Goal: Task Accomplishment & Management: Complete application form

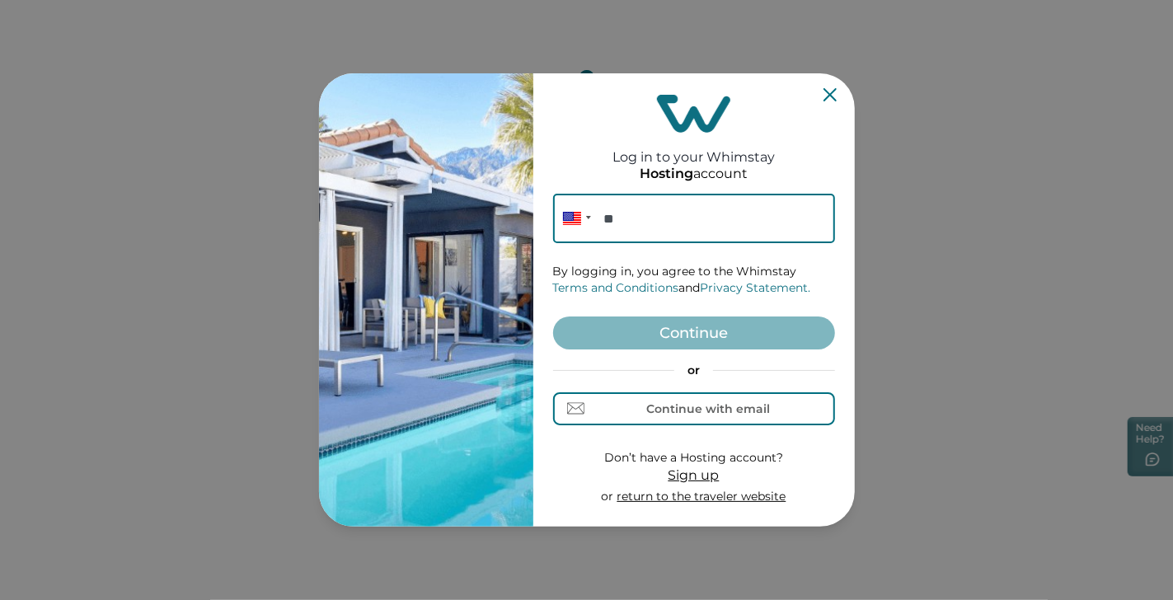
click at [698, 476] on span "Sign up" at bounding box center [694, 475] width 51 height 16
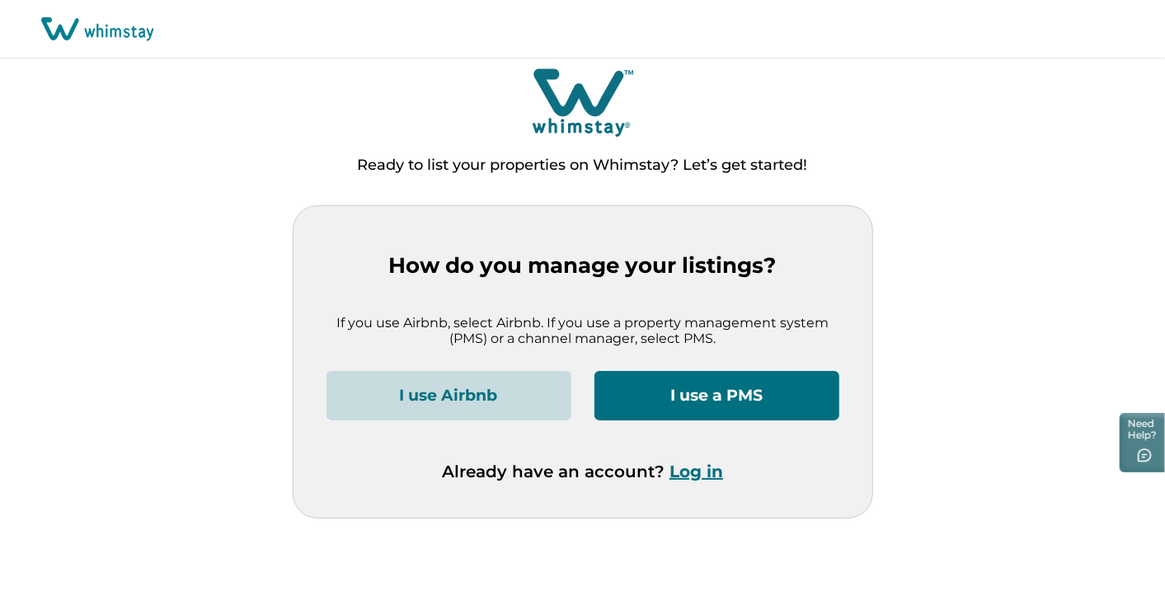
click at [786, 397] on button "I use a PMS" at bounding box center [716, 395] width 245 height 49
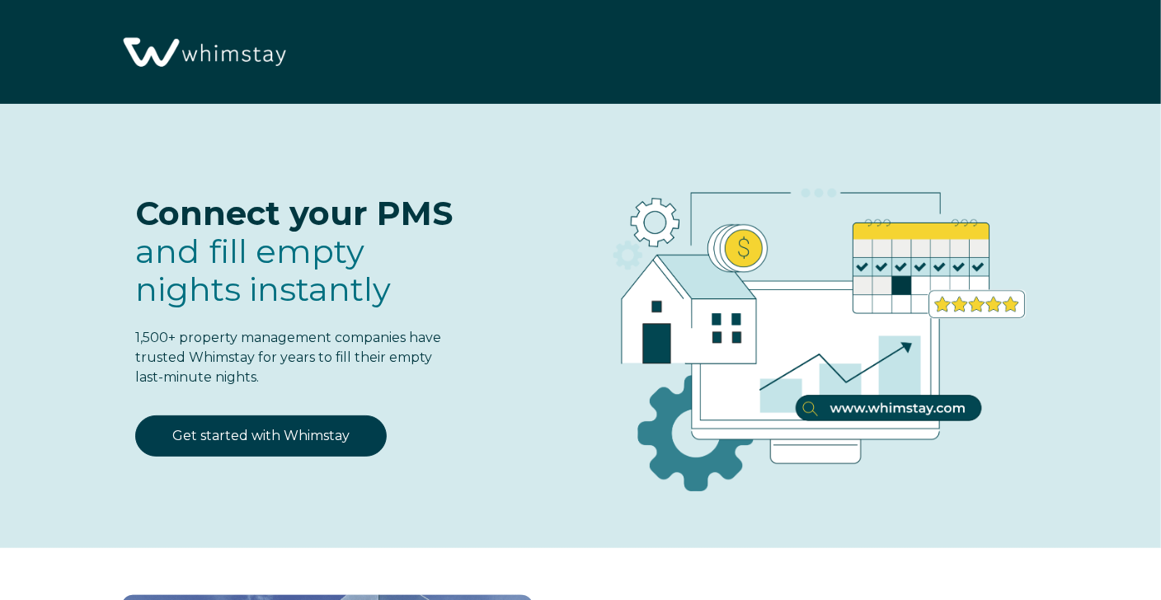
select select "US"
select select "Standard"
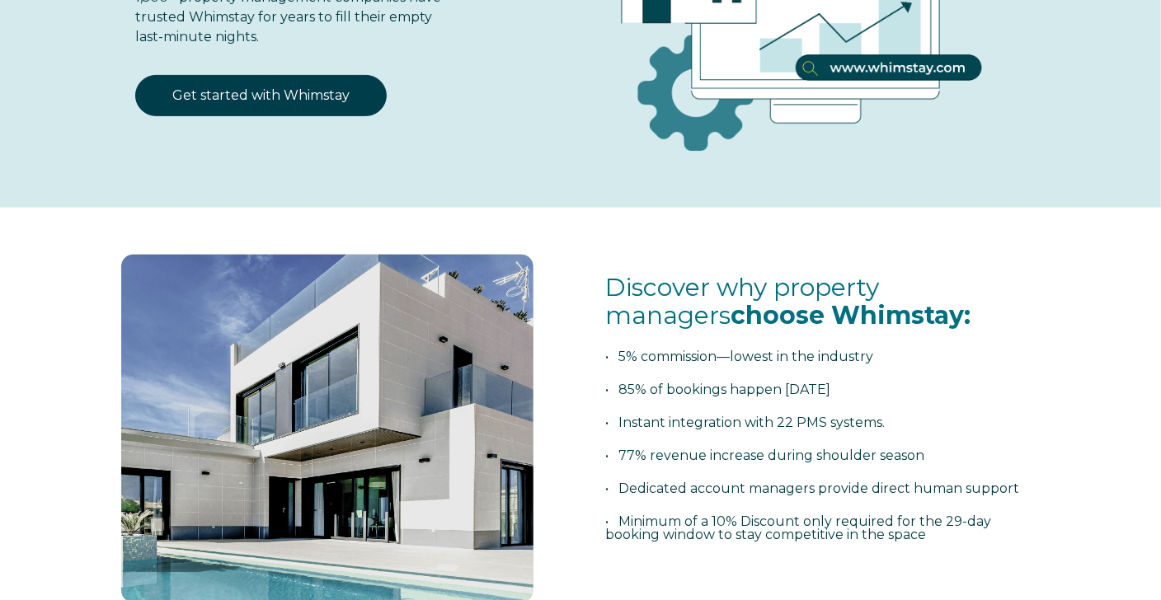
scroll to position [411, 0]
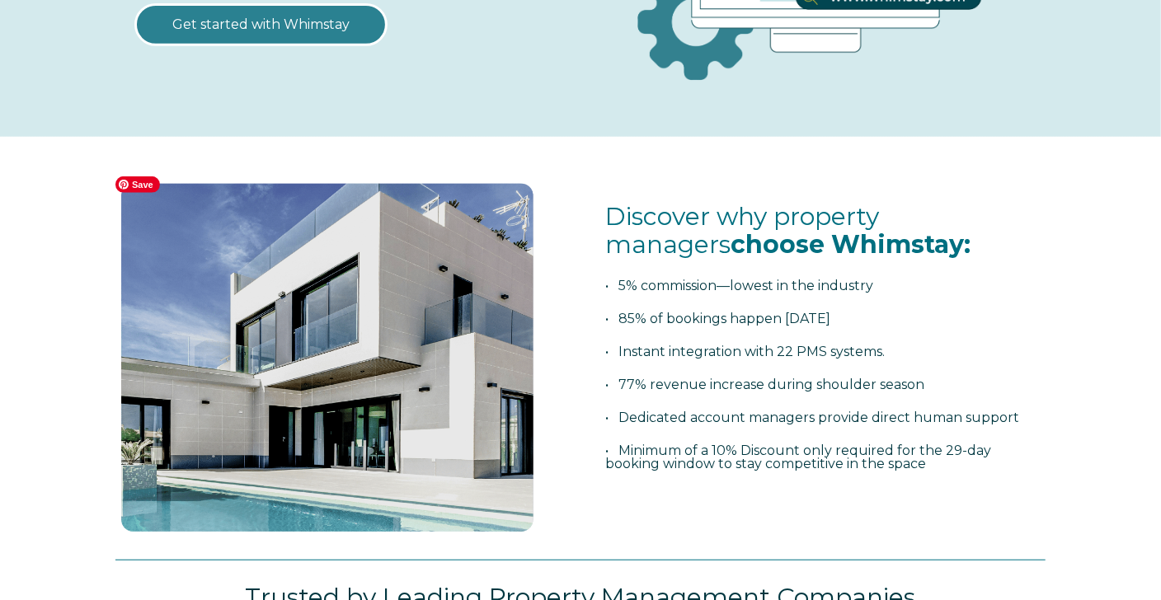
click at [238, 21] on link "Get started with Whimstay" at bounding box center [260, 24] width 251 height 41
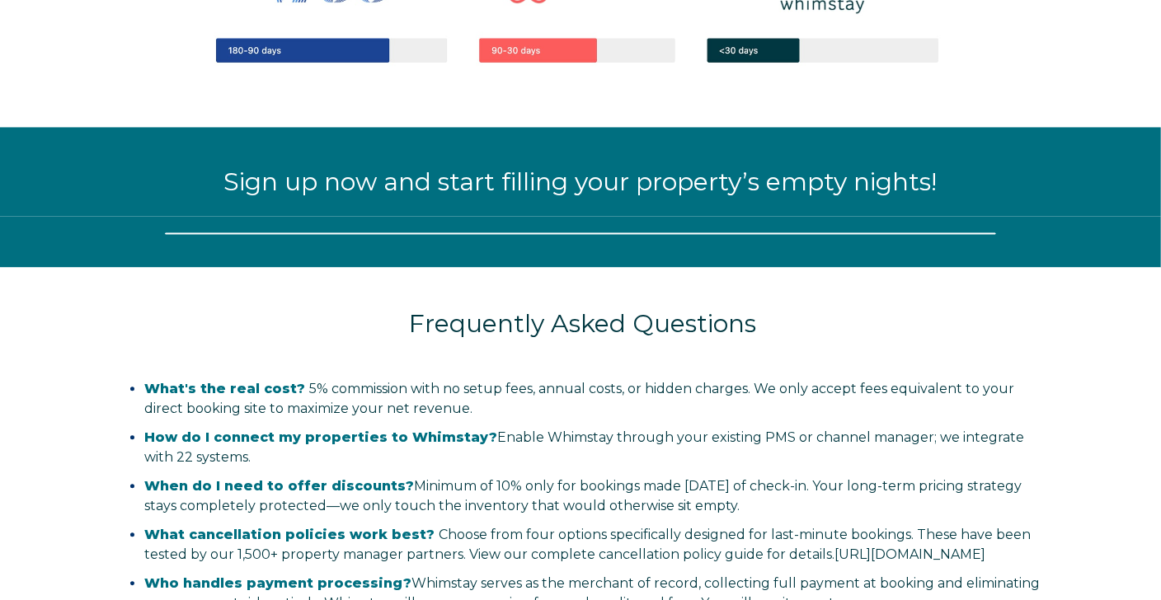
select select "US"
select select "Standard"
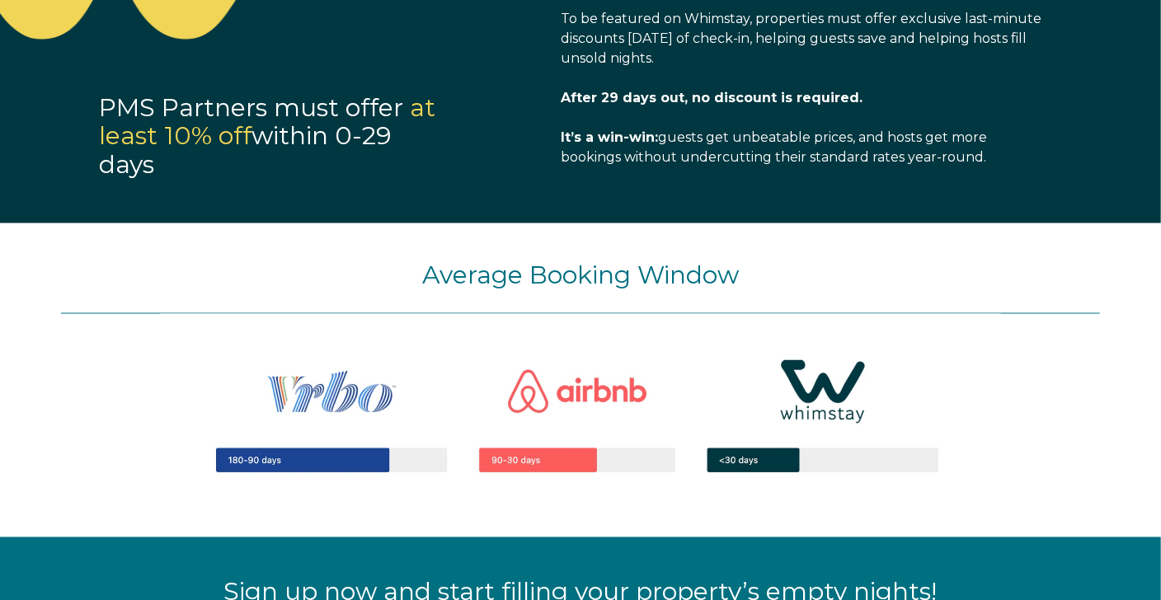
scroll to position [1398, 0]
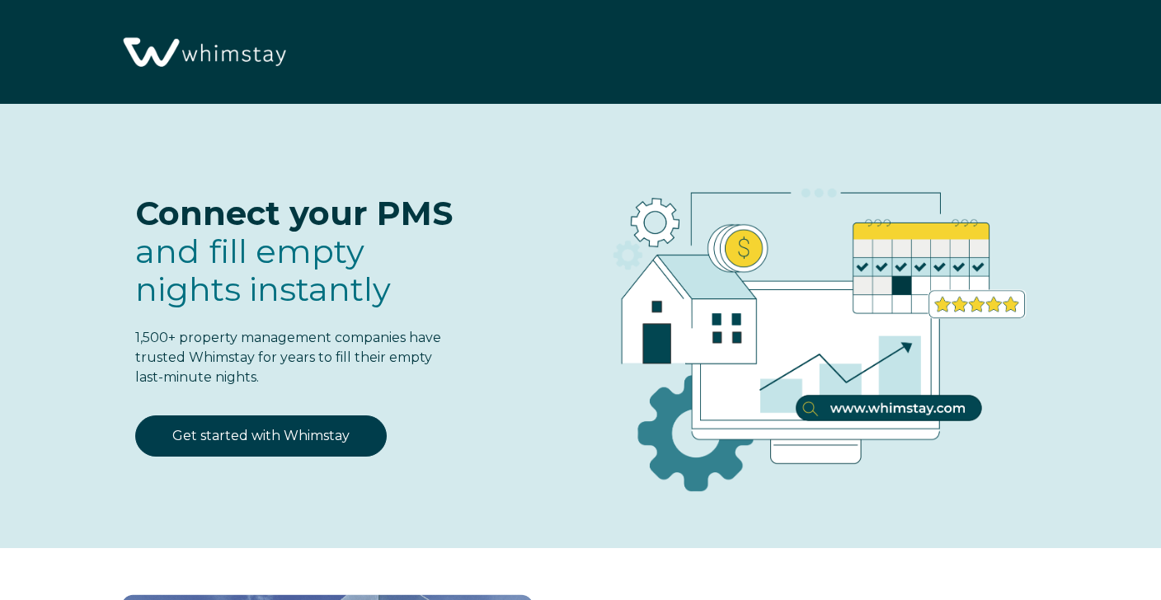
select select "US"
select select "Standard"
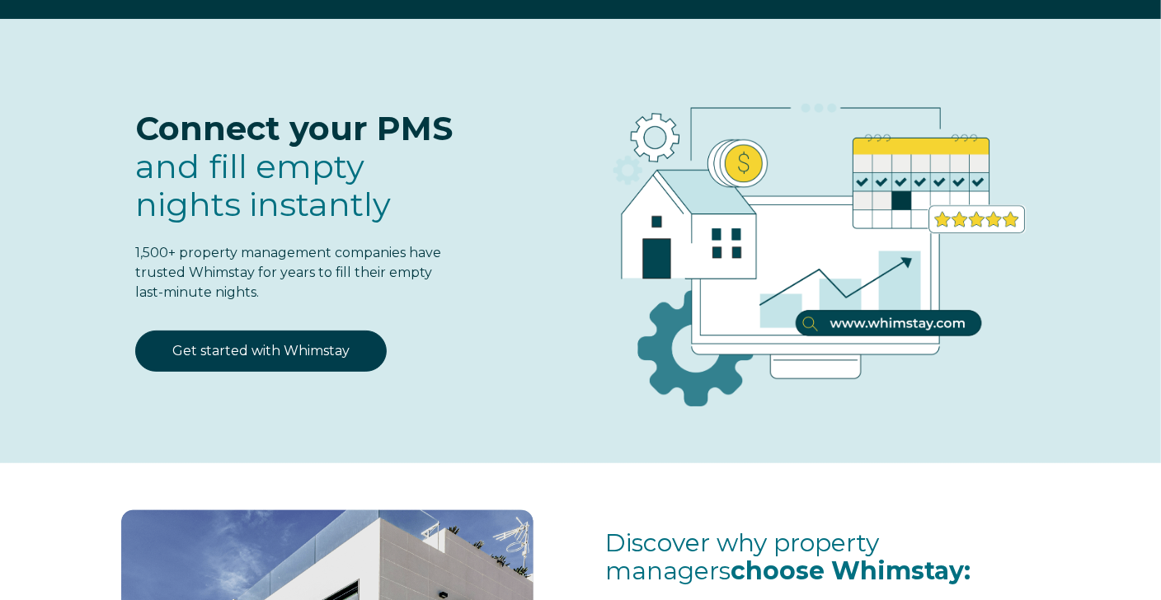
scroll to position [82, 0]
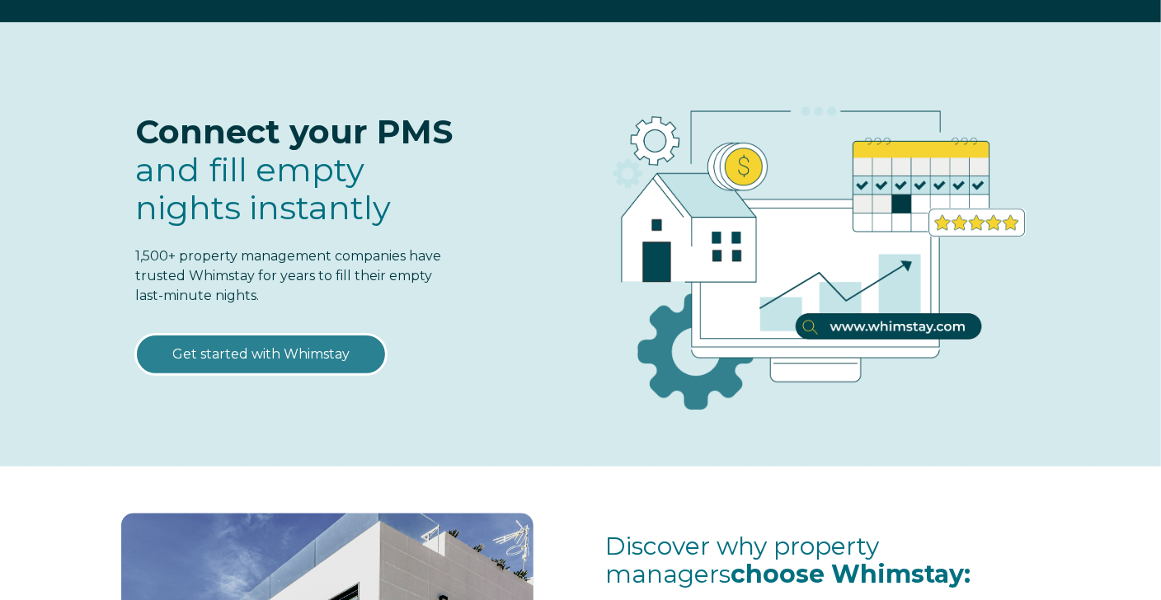
click at [218, 350] on link "Get started with Whimstay" at bounding box center [260, 354] width 251 height 41
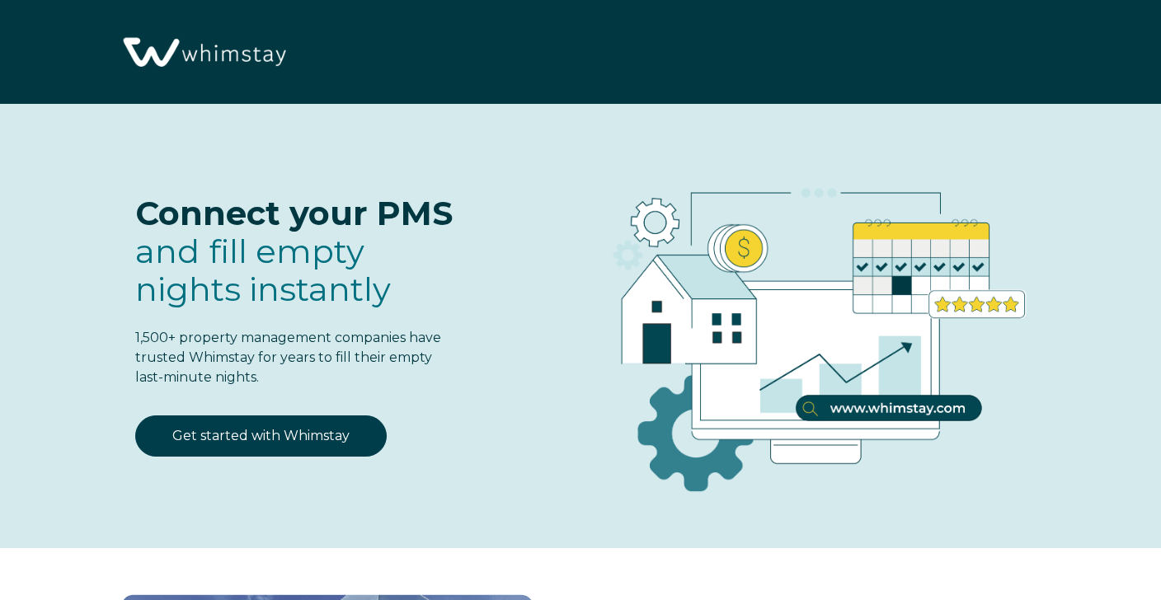
select select "US"
select select "Standard"
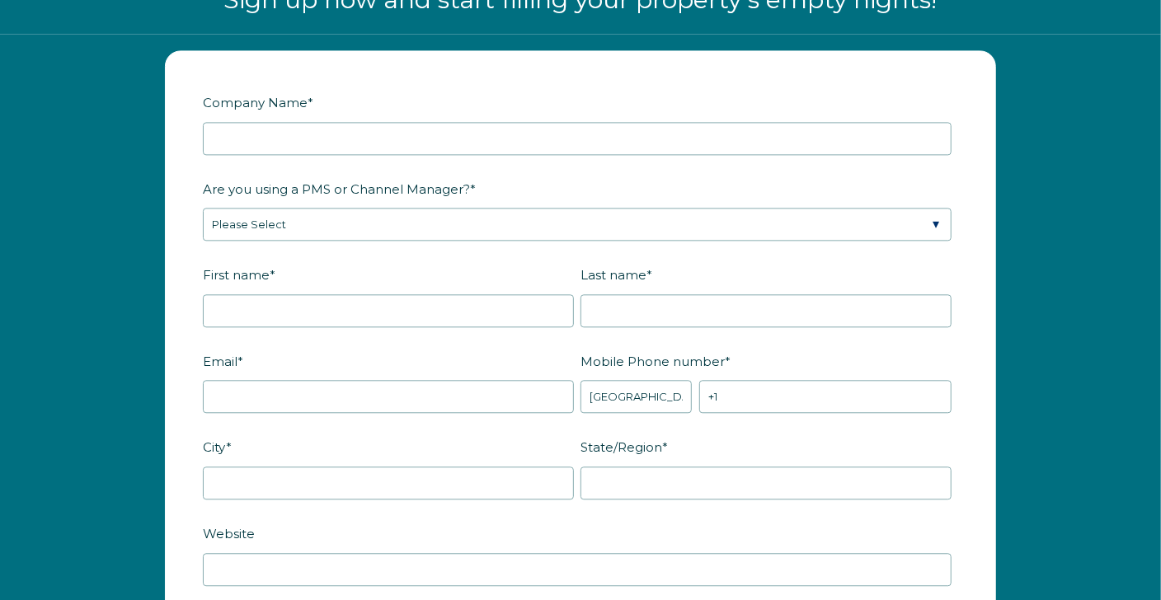
scroll to position [1975, 0]
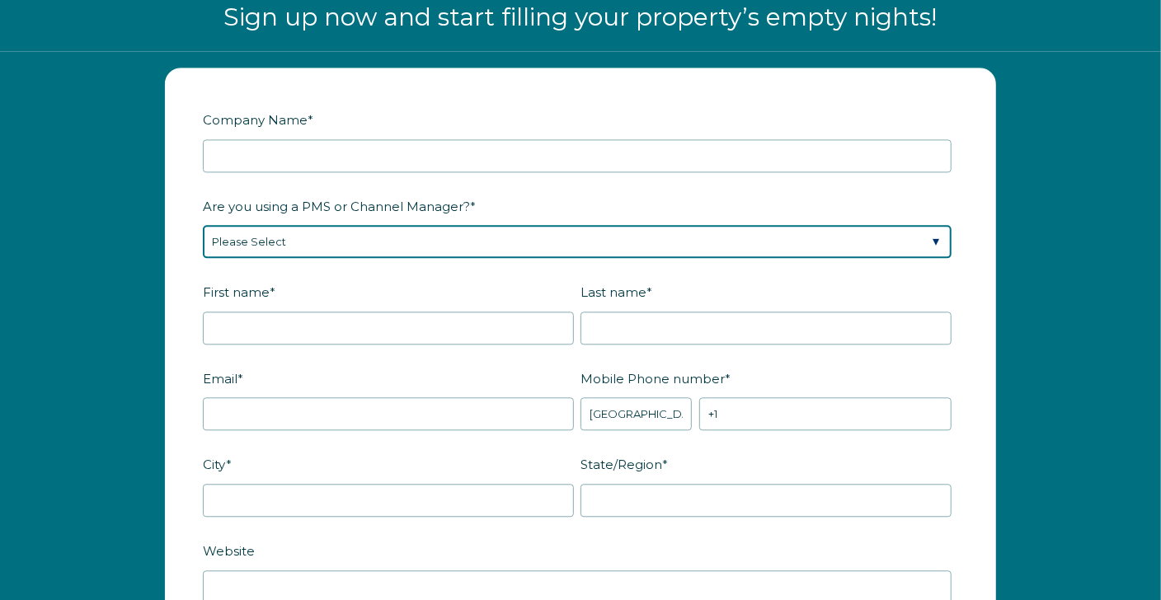
click at [279, 239] on select "Please Select Barefoot BookingPal Boost Brightside CiiRUS Escapia Guesty Hostaw…" at bounding box center [577, 241] width 749 height 33
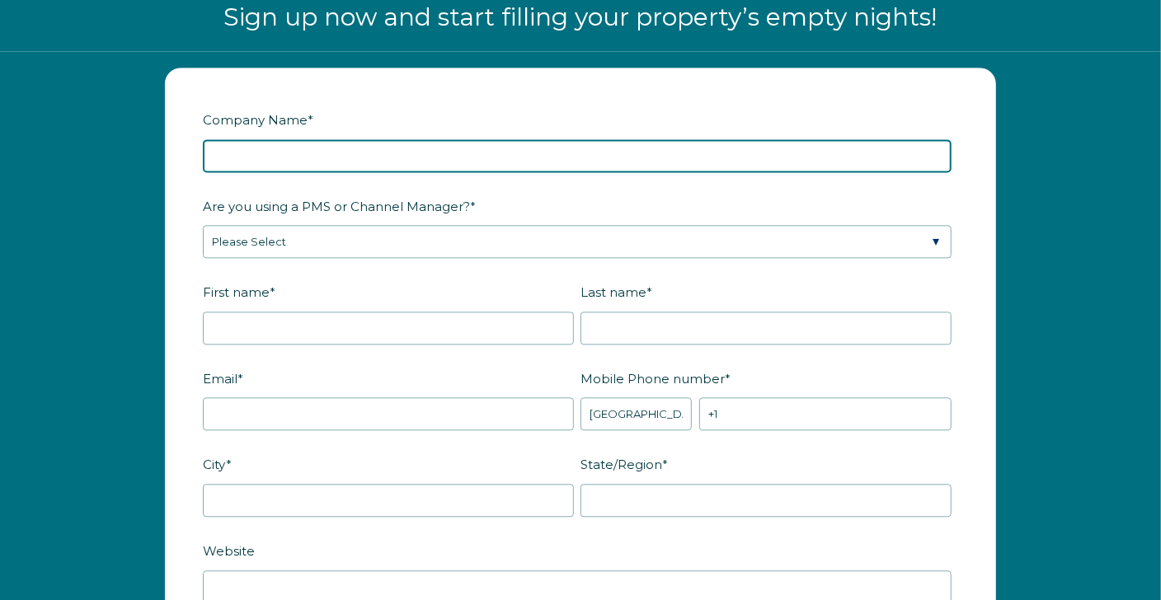
click at [278, 152] on input "Company Name *" at bounding box center [577, 155] width 749 height 33
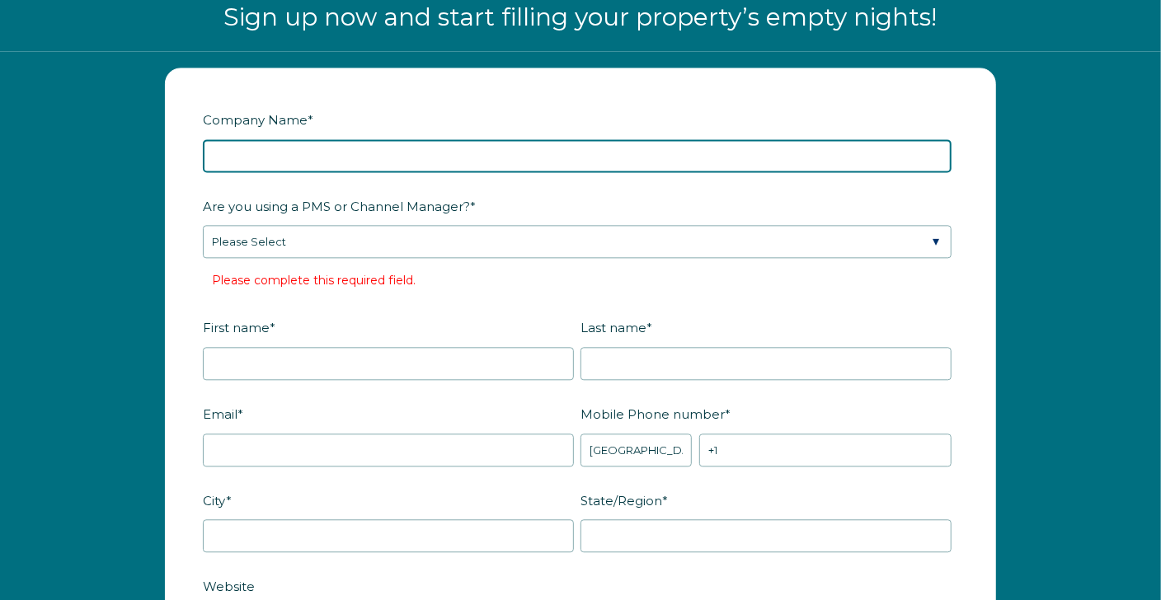
type input "S"
type input "Sunset Getaway Rentals"
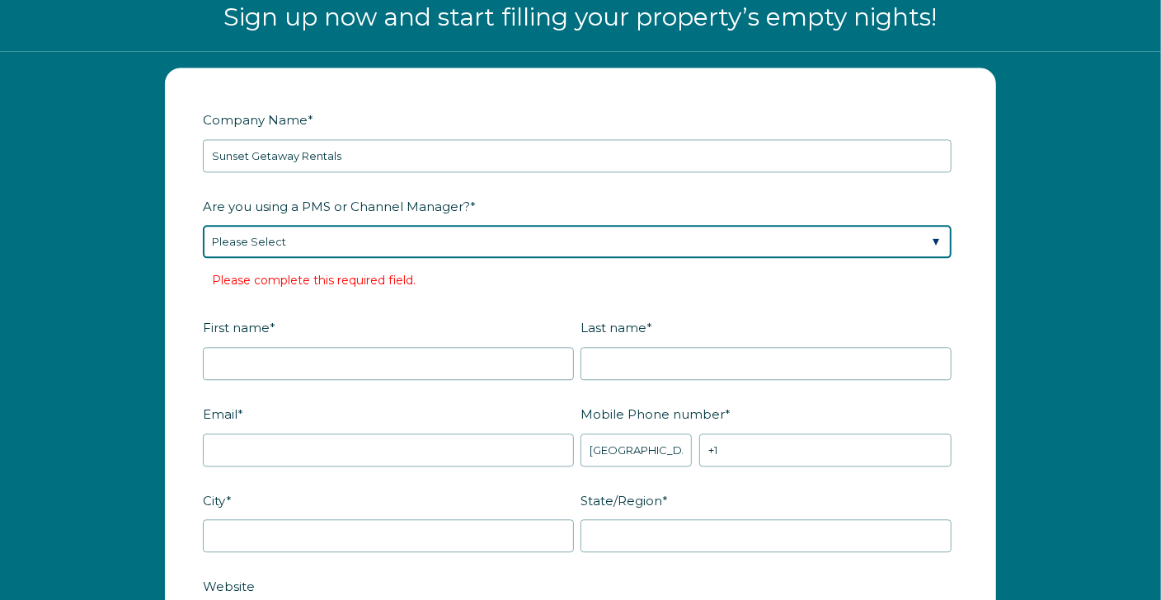
click at [932, 247] on select "Please Select Barefoot BookingPal Boost Brightside CiiRUS Escapia Guesty Hostaw…" at bounding box center [577, 241] width 749 height 33
select select "Guesty"
click at [203, 225] on select "Please Select Barefoot BookingPal Boost Brightside CiiRUS Escapia Guesty Hostaw…" at bounding box center [577, 241] width 749 height 33
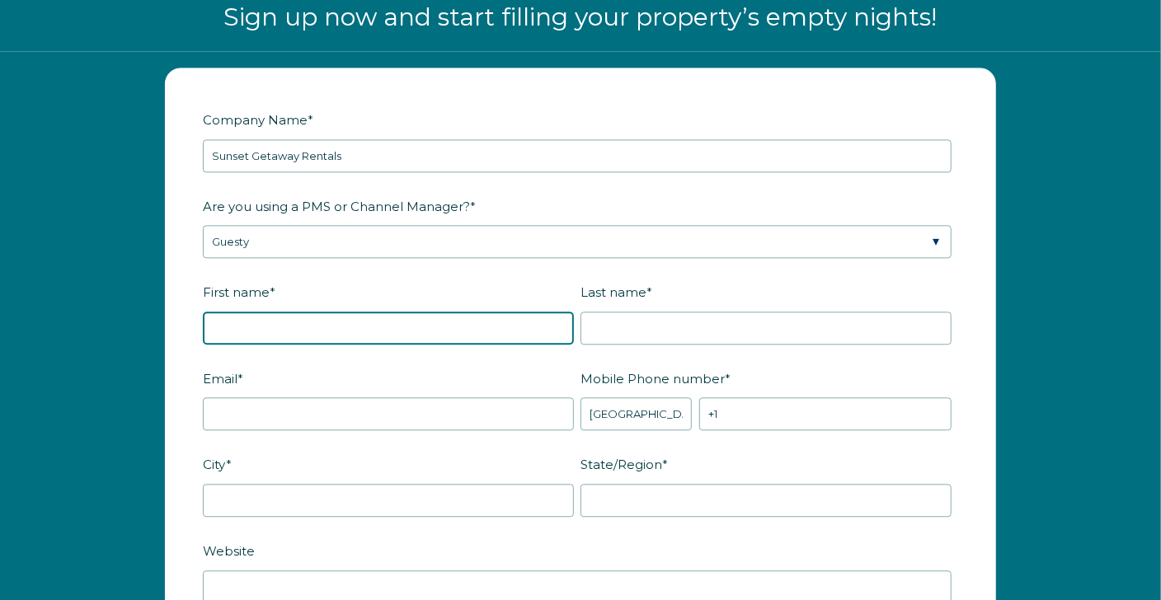
click at [282, 327] on input "First name *" at bounding box center [388, 328] width 371 height 33
click at [523, 279] on label "First name *" at bounding box center [392, 292] width 378 height 29
click at [523, 312] on input "First name *" at bounding box center [388, 328] width 371 height 33
click at [493, 315] on input "First name *" at bounding box center [388, 328] width 371 height 33
type input "[PERSON_NAME]"
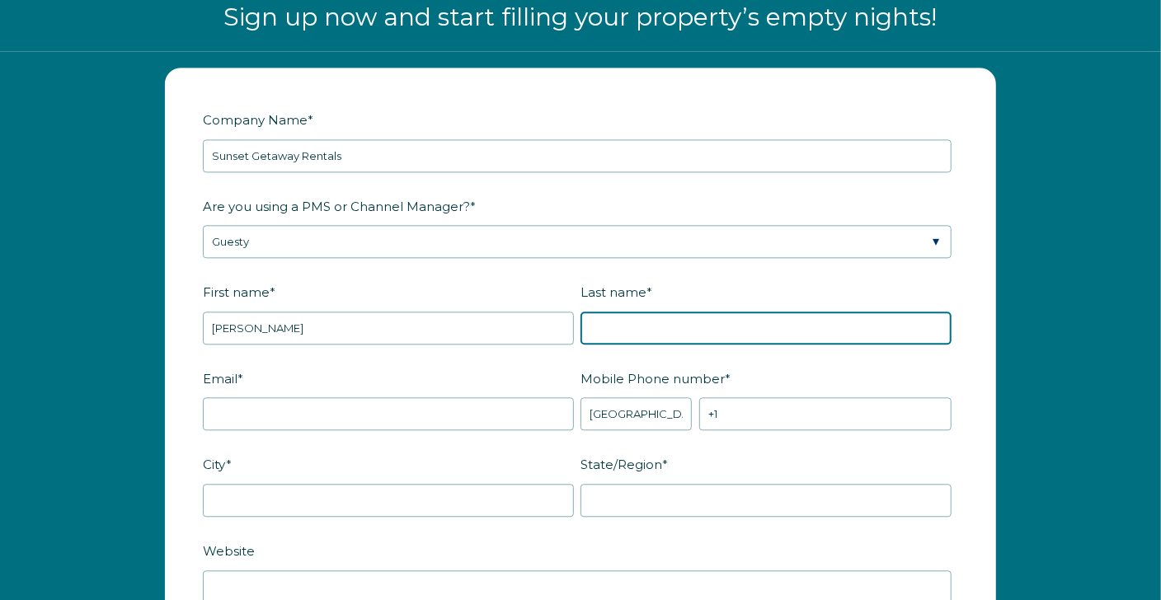
click at [681, 323] on input "Last name *" at bounding box center [765, 328] width 371 height 33
type input "[PERSON_NAME]"
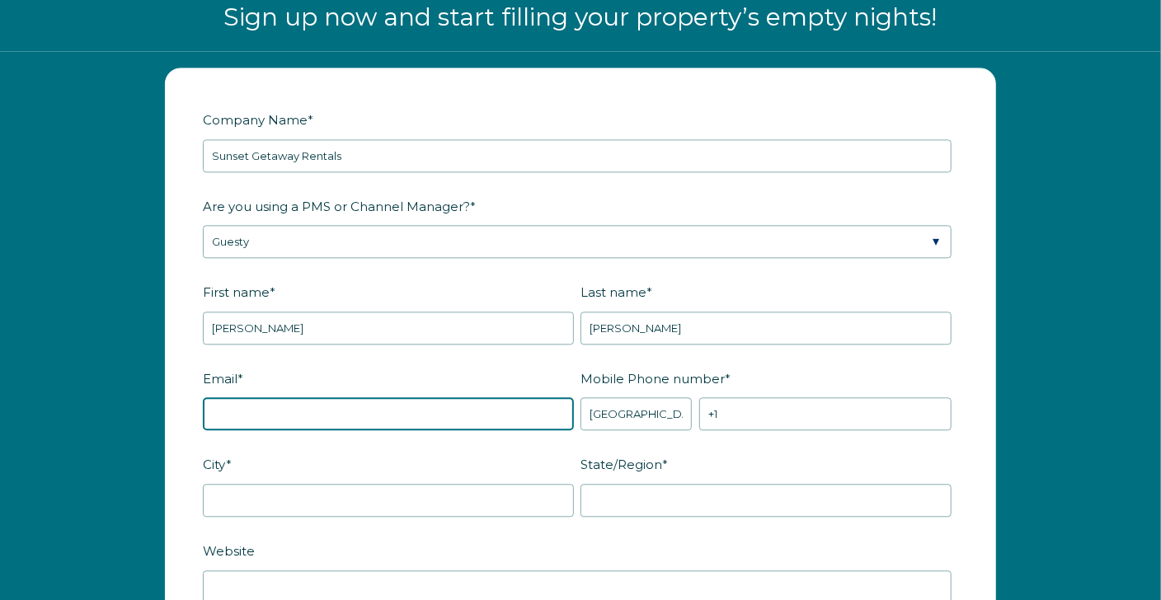
type input "[EMAIL_ADDRESS][DOMAIN_NAME]"
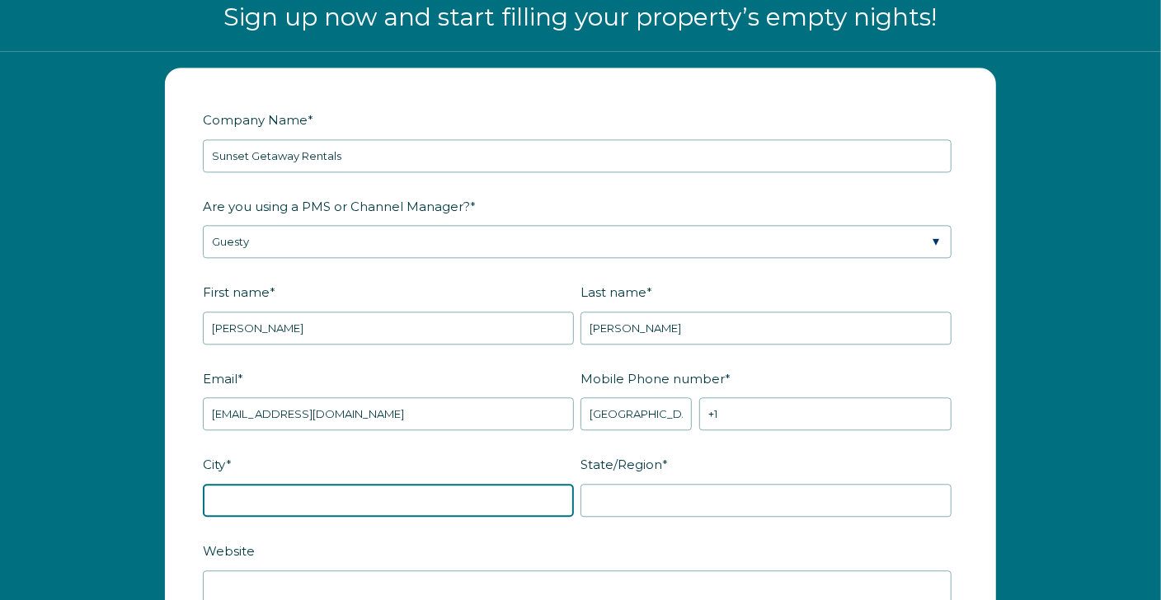
type input "[PERSON_NAME][GEOGRAPHIC_DATA]"
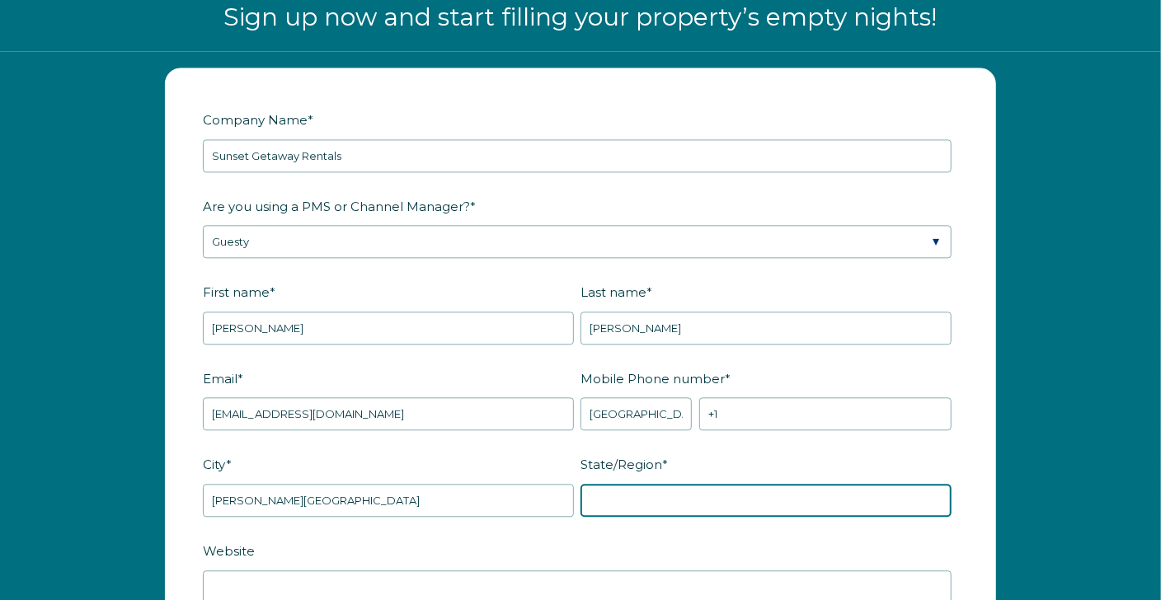
type input "NC"
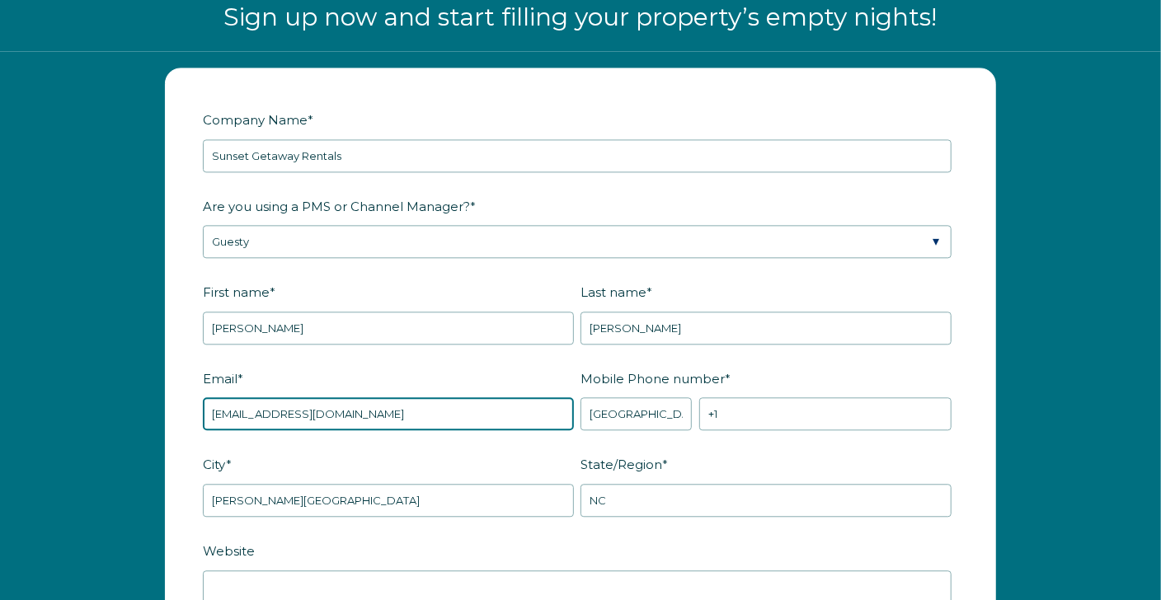
drag, startPoint x: 354, startPoint y: 414, endPoint x: 193, endPoint y: 429, distance: 162.3
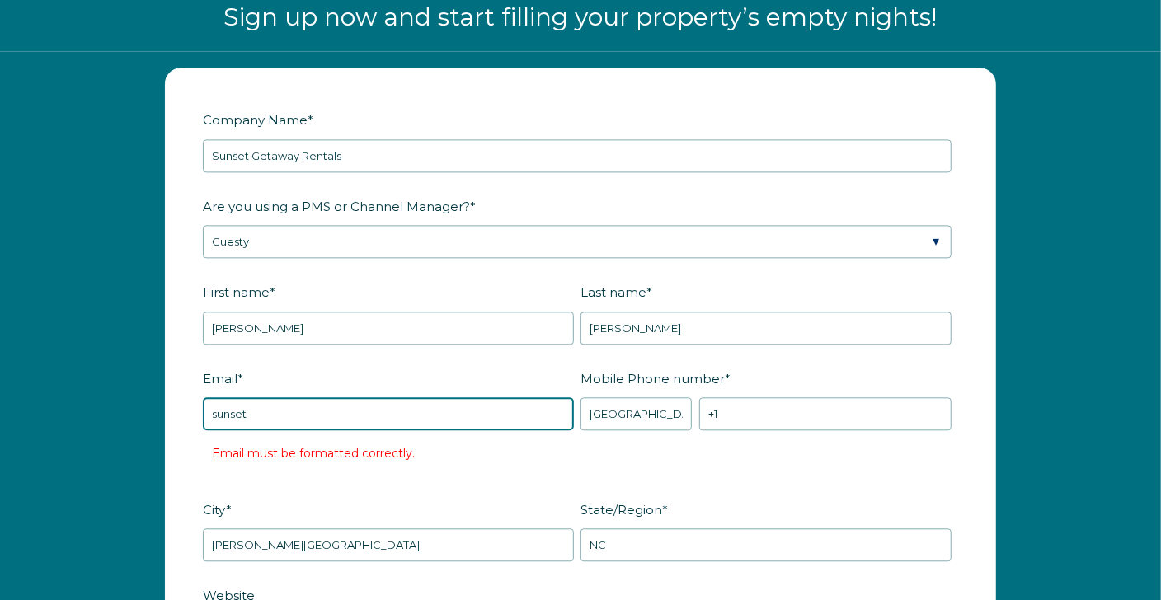
type input "[EMAIL_ADDRESS][DOMAIN_NAME]"
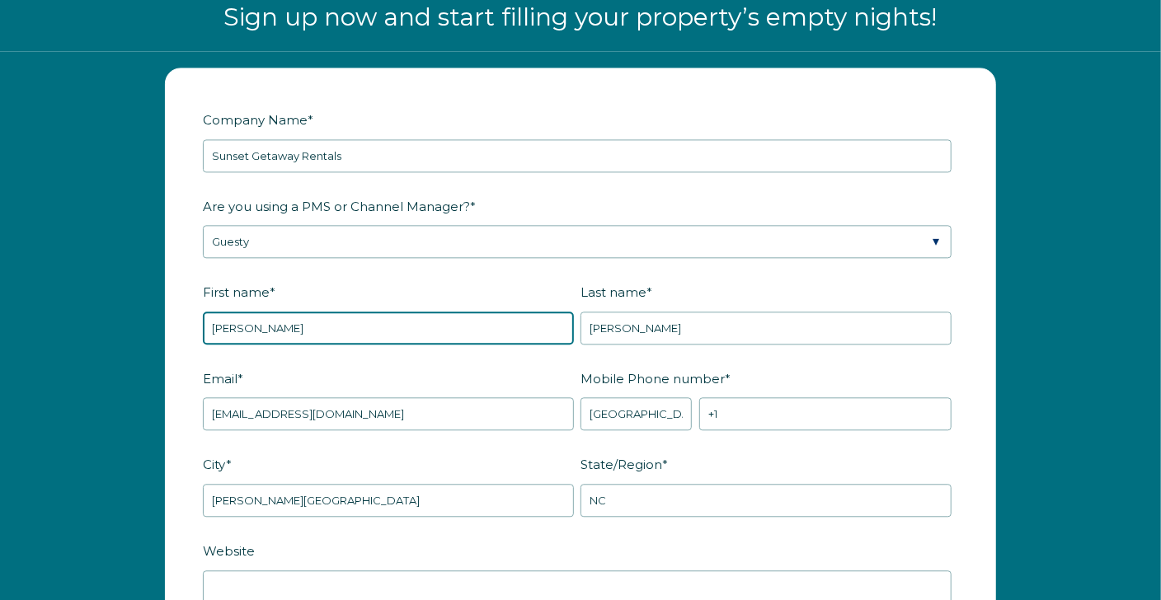
drag, startPoint x: 257, startPoint y: 320, endPoint x: 209, endPoint y: 330, distance: 49.6
click at [209, 330] on input "[PERSON_NAME]" at bounding box center [388, 328] width 371 height 33
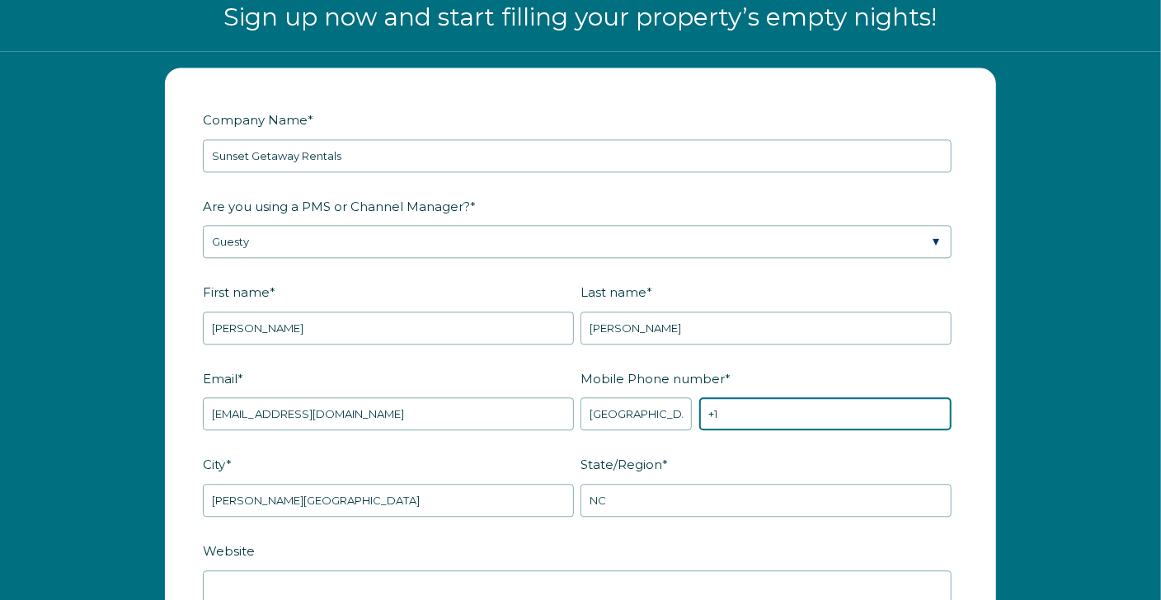
click at [745, 413] on input "+1" at bounding box center [825, 413] width 252 height 33
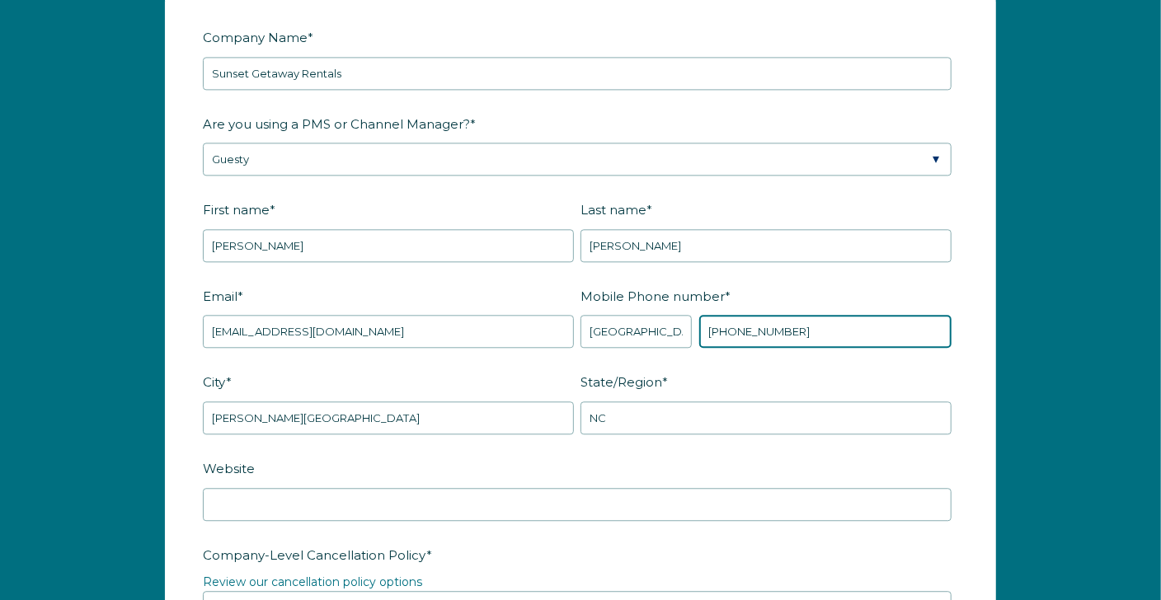
type input "[PHONE_NUMBER]"
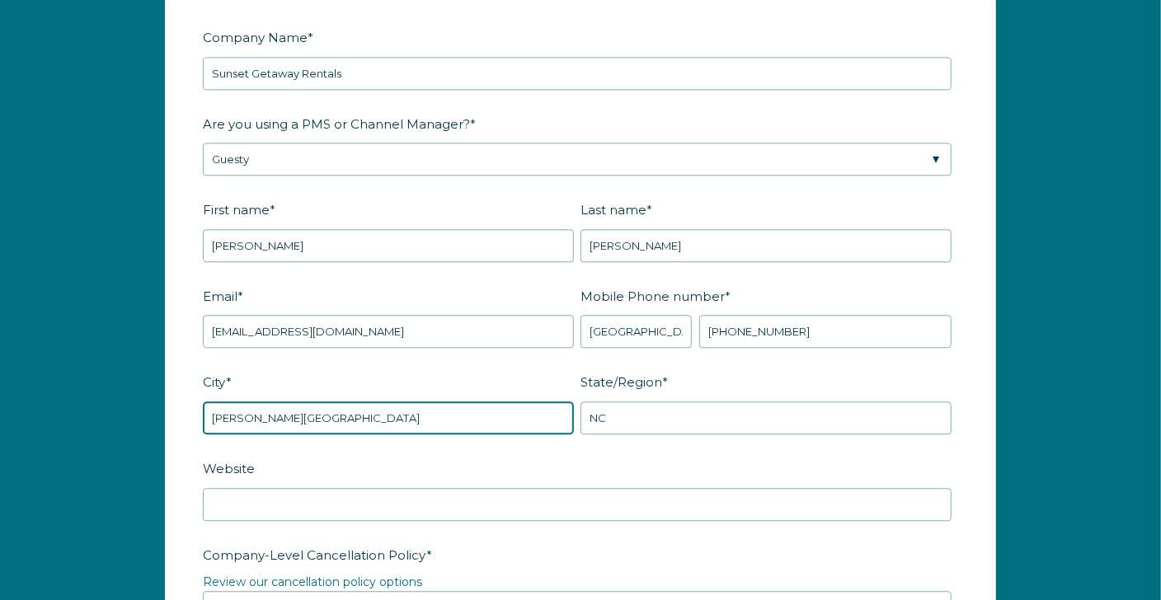
click at [443, 425] on input "[PERSON_NAME][GEOGRAPHIC_DATA]" at bounding box center [388, 417] width 371 height 33
click at [716, 454] on label "Website" at bounding box center [580, 468] width 755 height 29
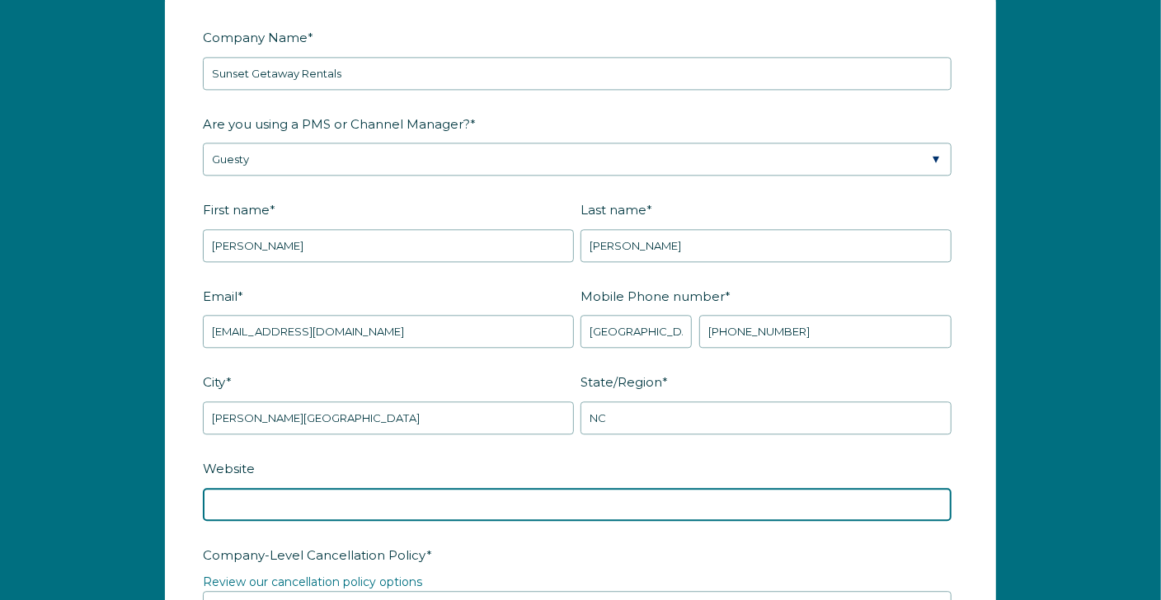
click at [716, 488] on input "Website" at bounding box center [577, 504] width 749 height 33
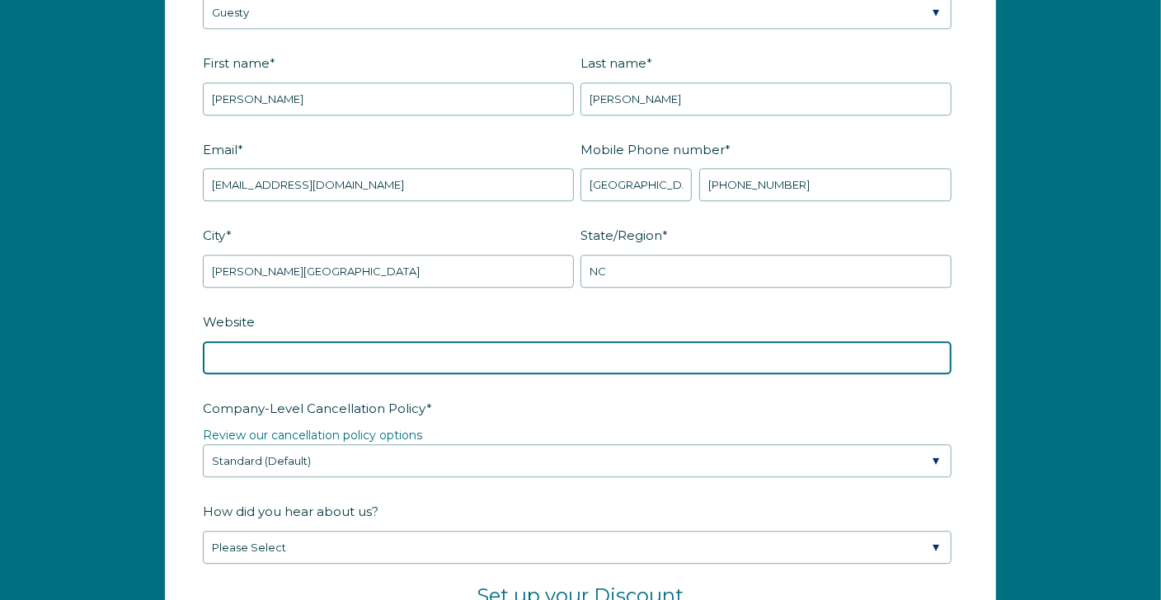
scroll to position [2223, 0]
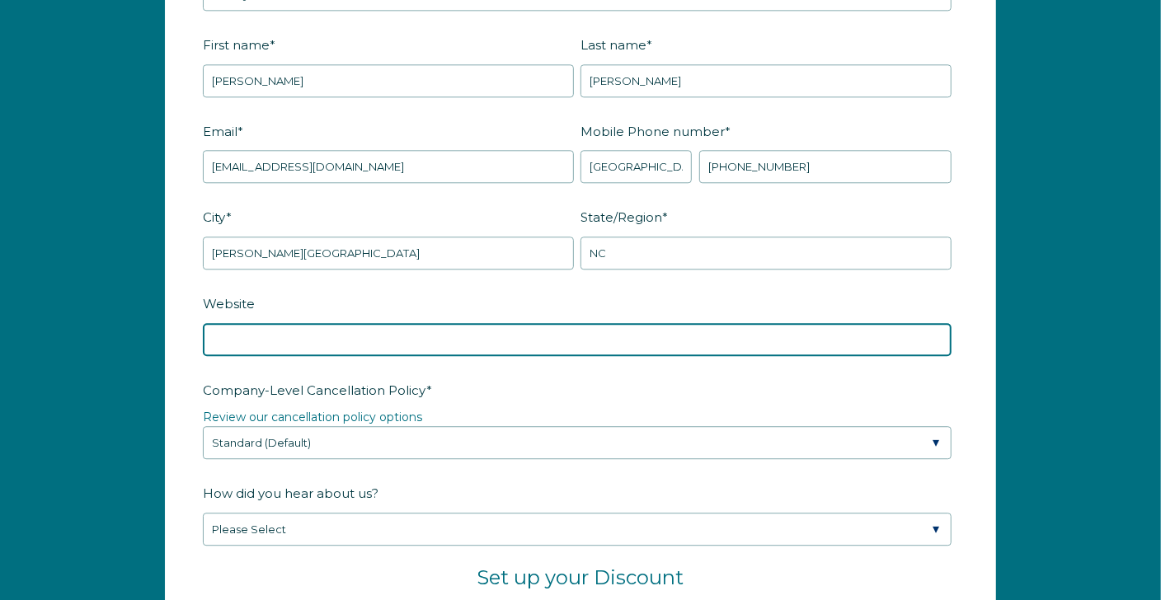
click at [827, 338] on input "Website" at bounding box center [577, 339] width 749 height 33
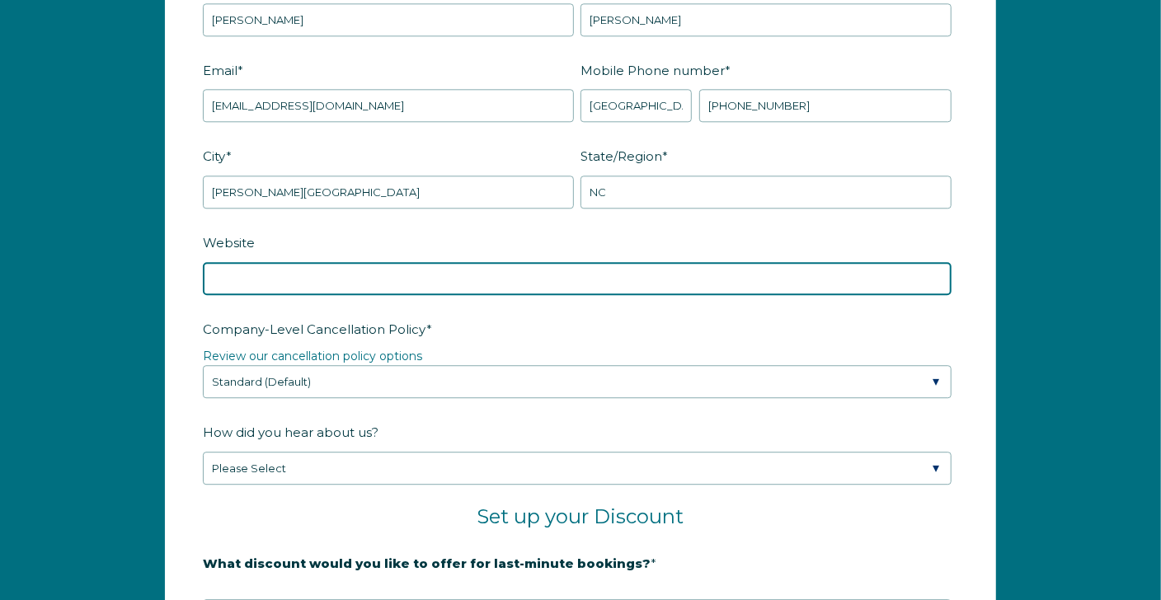
scroll to position [2305, 0]
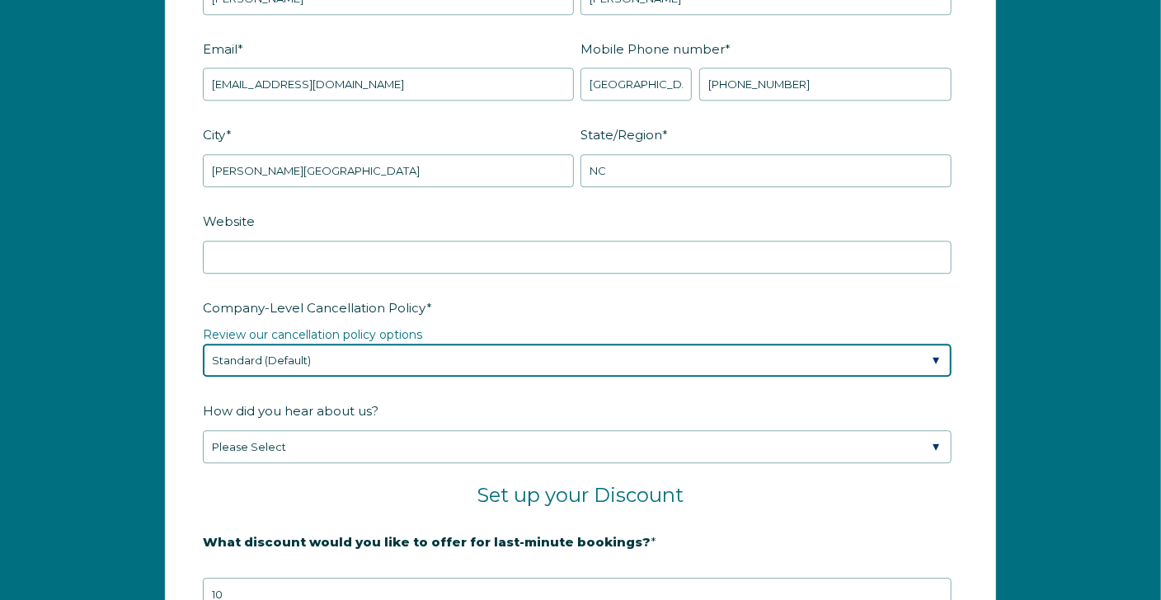
click at [928, 348] on select "Please Select Partial Standard (Default) Moderate Strict" at bounding box center [577, 360] width 749 height 33
click at [203, 344] on select "Please Select Partial Standard (Default) Moderate Strict" at bounding box center [577, 360] width 749 height 33
click at [932, 359] on select "Please Select Partial Standard (Default) Moderate Strict" at bounding box center [577, 360] width 749 height 33
select select "Moderate"
click at [203, 344] on select "Please Select Partial Standard (Default) Moderate Strict" at bounding box center [577, 360] width 749 height 33
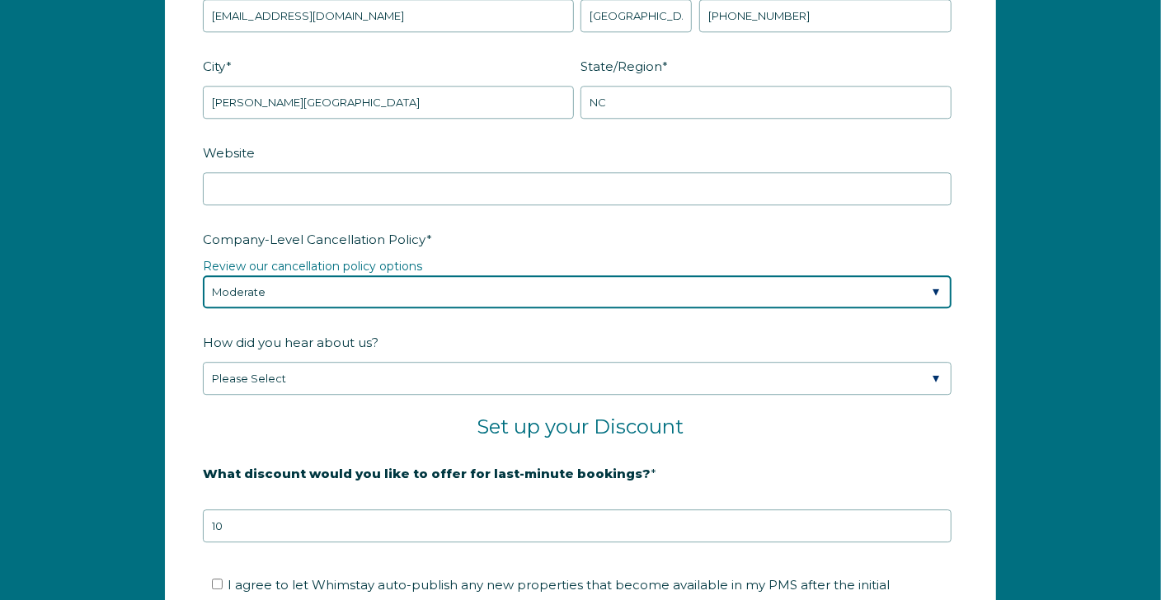
scroll to position [2387, 0]
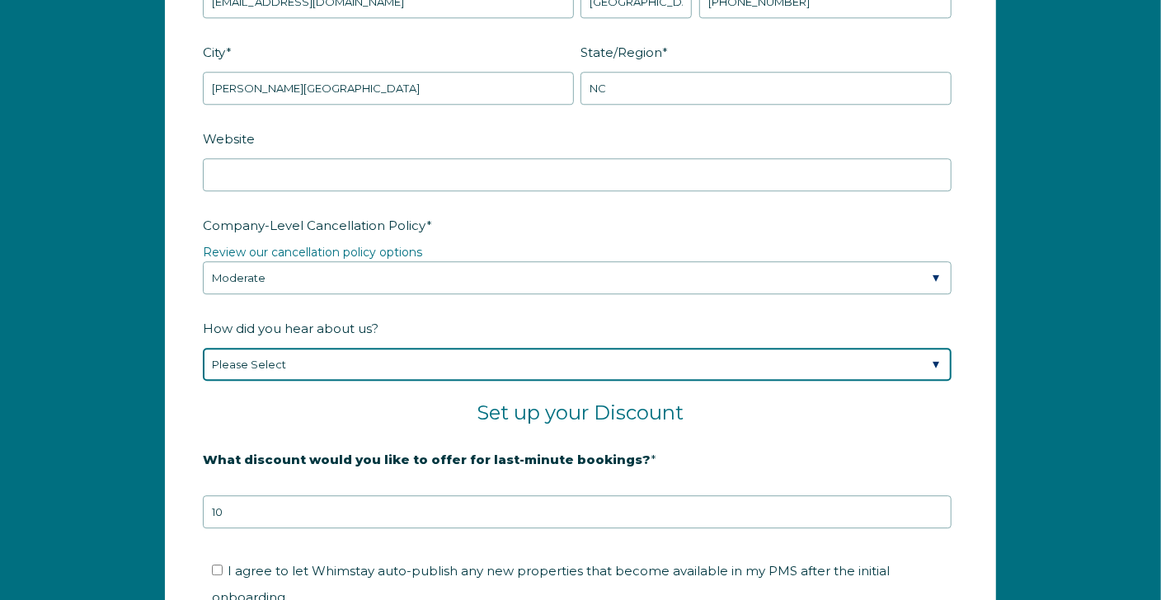
click at [943, 355] on select "Please Select Found Whimstay through a Google search Spoke to a Whimstay salesp…" at bounding box center [577, 364] width 749 height 33
select select "Podcast"
click at [203, 348] on select "Please Select Found Whimstay through a Google search Spoke to a Whimstay salesp…" at bounding box center [577, 364] width 749 height 33
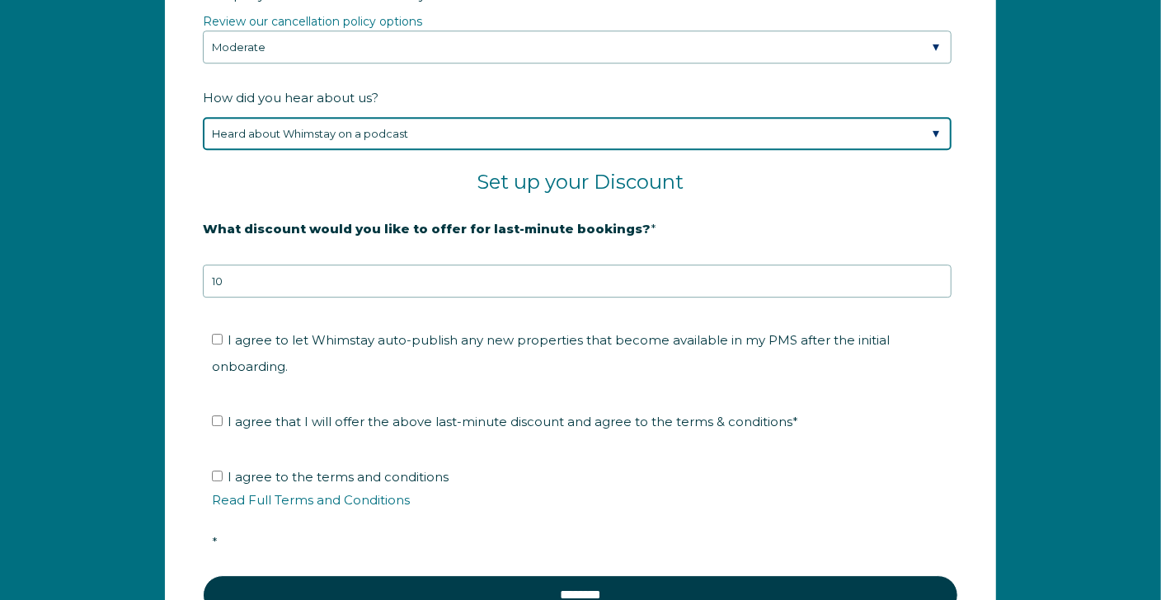
scroll to position [2635, 0]
